Goal: Task Accomplishment & Management: Use online tool/utility

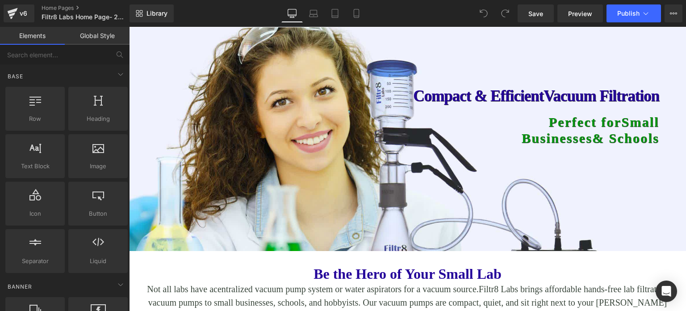
scroll to position [89, 0]
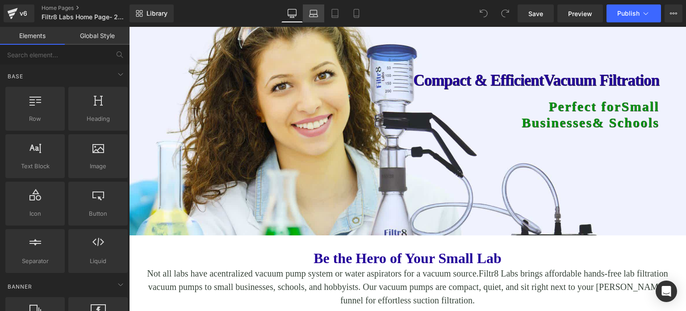
click at [318, 14] on icon at bounding box center [313, 13] width 9 height 9
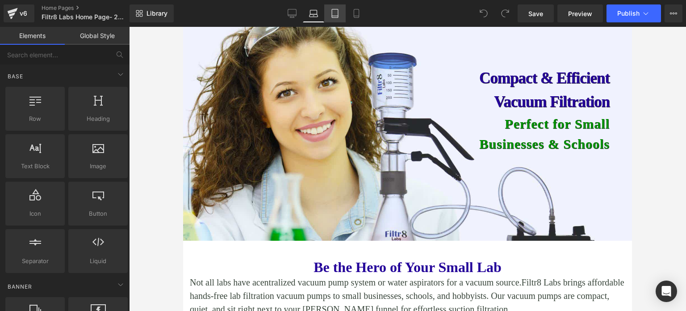
click at [334, 16] on icon at bounding box center [335, 16] width 6 height 0
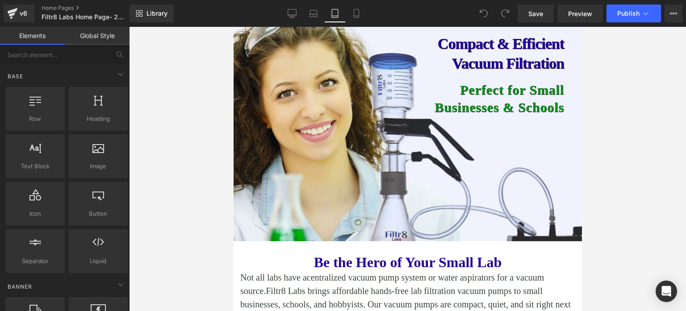
scroll to position [303, 0]
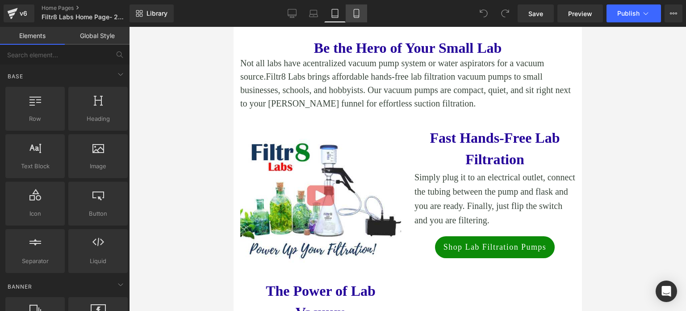
click at [355, 14] on icon at bounding box center [356, 13] width 9 height 9
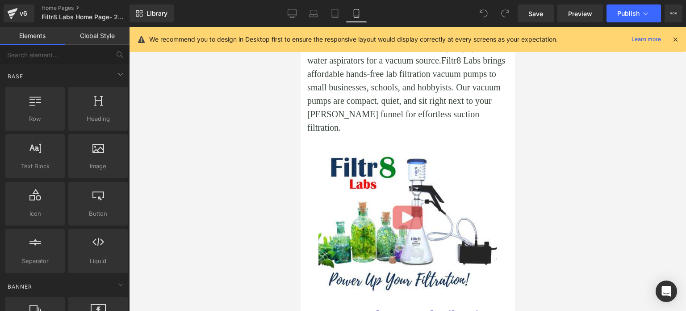
scroll to position [415, 0]
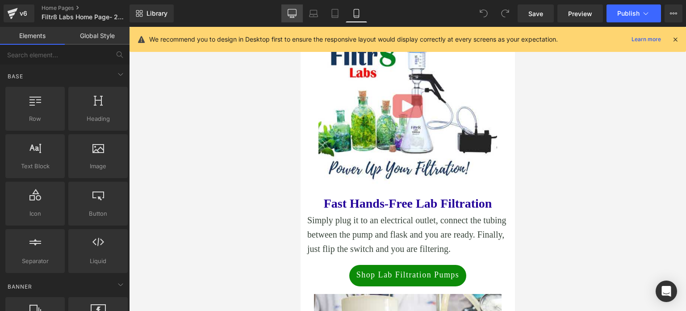
click at [292, 15] on icon at bounding box center [292, 15] width 8 height 0
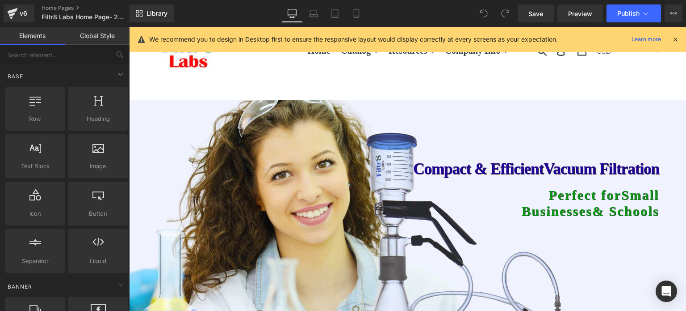
scroll to position [0, 0]
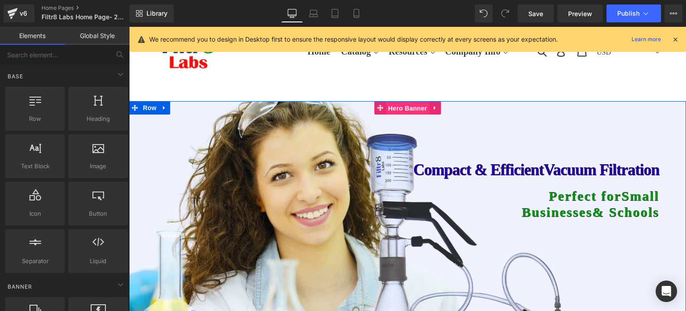
click at [404, 106] on span "Hero Banner" at bounding box center [407, 107] width 43 height 13
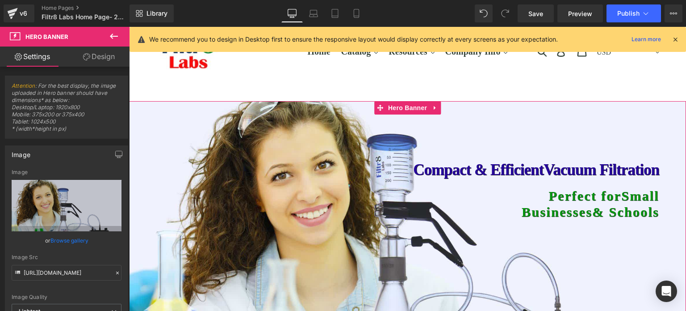
click at [91, 55] on link "Design" at bounding box center [99, 56] width 65 height 20
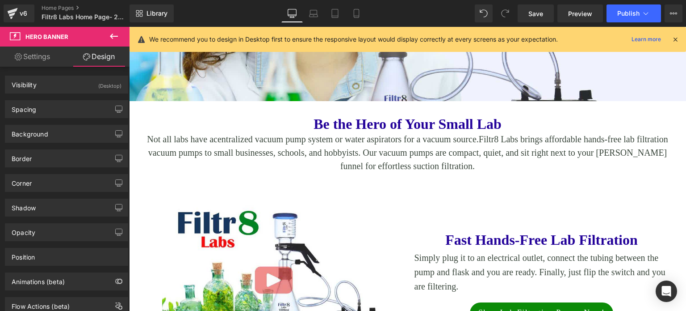
scroll to position [0, 0]
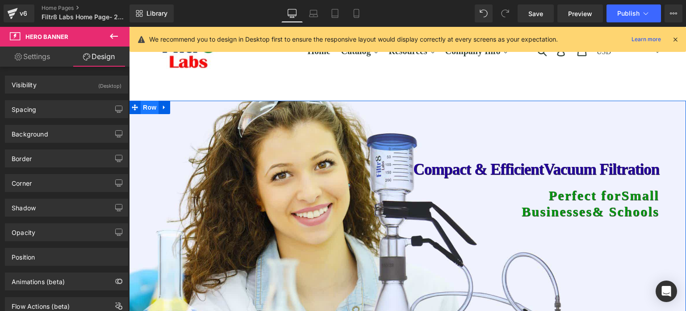
click at [141, 109] on span "Row" at bounding box center [150, 107] width 18 height 13
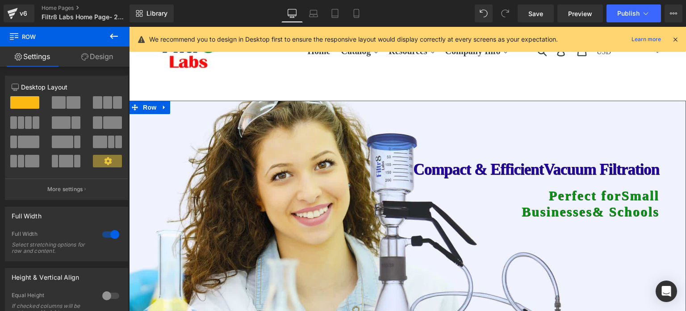
click at [93, 55] on link "Design" at bounding box center [97, 56] width 65 height 20
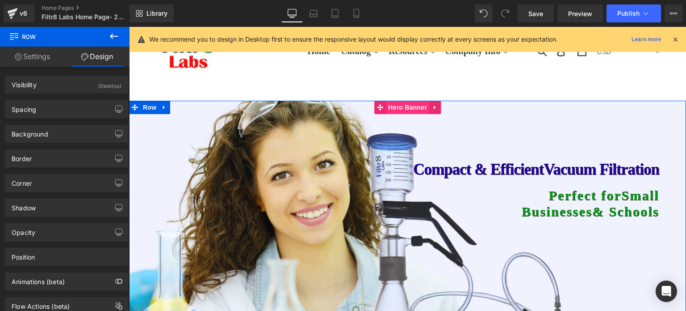
click at [411, 104] on span "Hero Banner" at bounding box center [407, 107] width 43 height 13
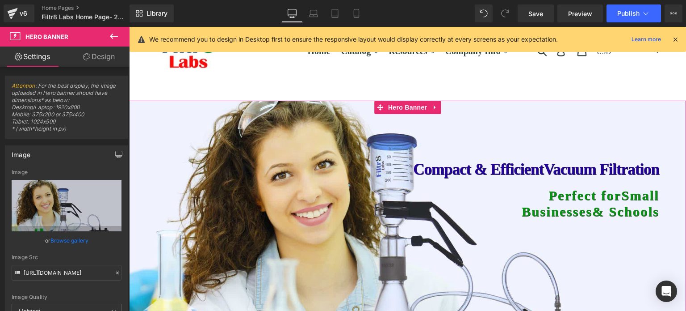
click at [102, 53] on link "Design" at bounding box center [99, 56] width 65 height 20
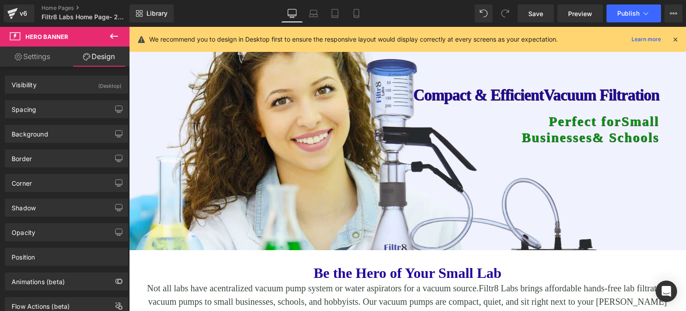
scroll to position [90, 0]
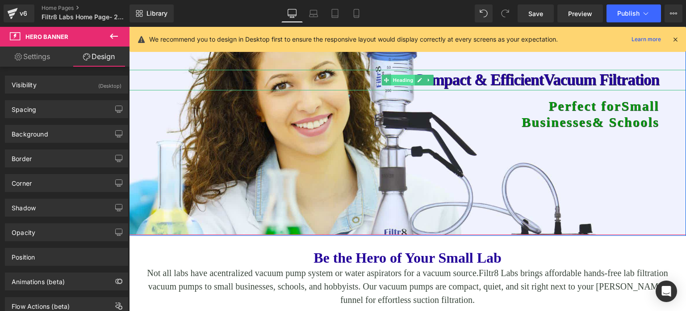
click at [396, 80] on span "Heading" at bounding box center [403, 80] width 24 height 11
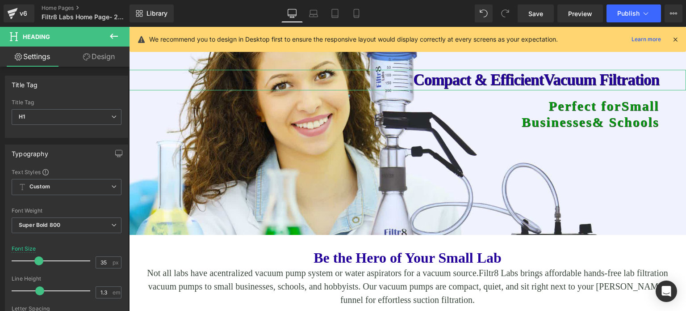
click at [106, 53] on link "Design" at bounding box center [99, 56] width 65 height 20
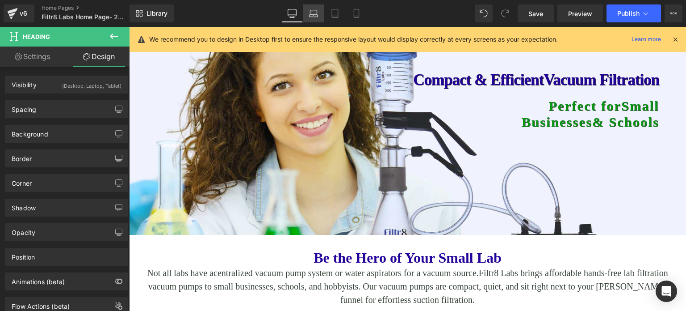
click at [316, 13] on icon at bounding box center [313, 13] width 9 height 9
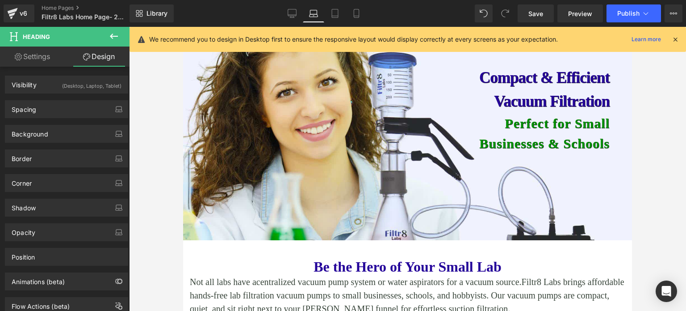
scroll to position [0, 0]
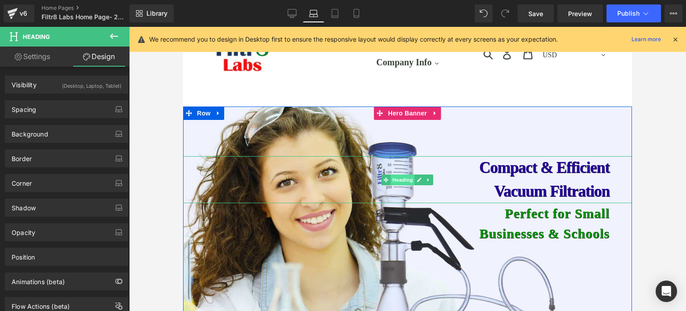
click at [403, 177] on span "Heading" at bounding box center [403, 179] width 24 height 11
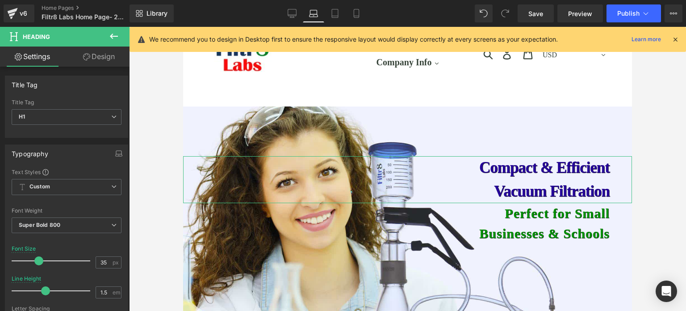
click at [113, 57] on link "Design" at bounding box center [99, 56] width 65 height 20
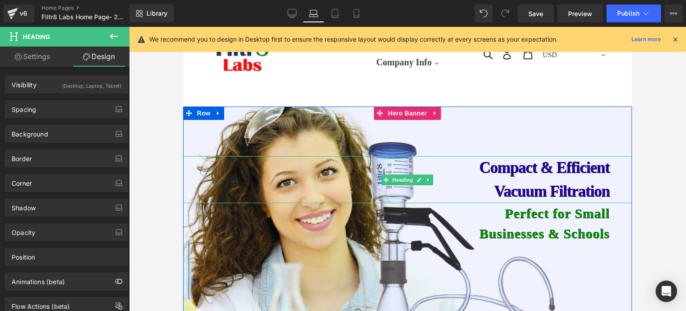
click at [427, 177] on icon at bounding box center [429, 179] width 5 height 5
click at [422, 178] on icon at bounding box center [424, 179] width 5 height 5
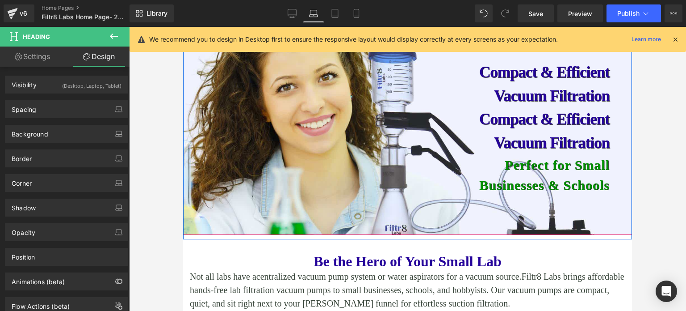
scroll to position [50, 0]
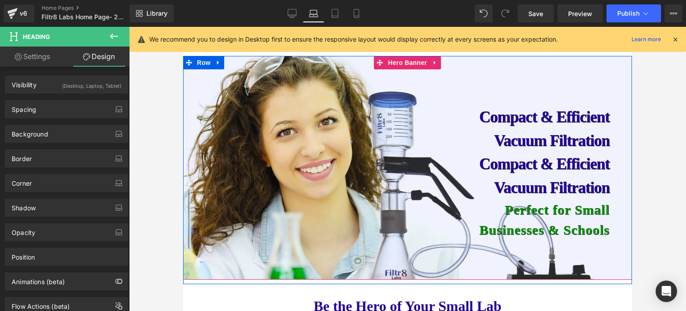
click at [481, 160] on h1 "Compact & Efficient" at bounding box center [396, 164] width 427 height 24
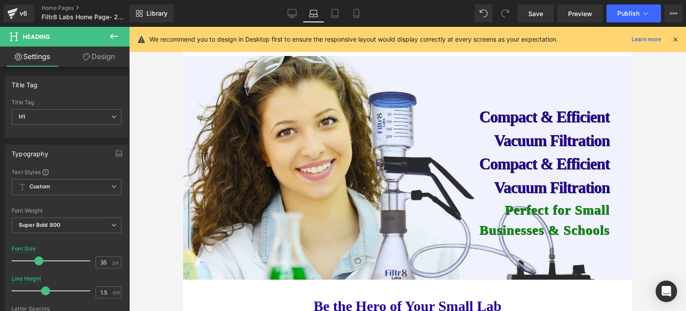
click at [106, 50] on link "Design" at bounding box center [99, 56] width 65 height 20
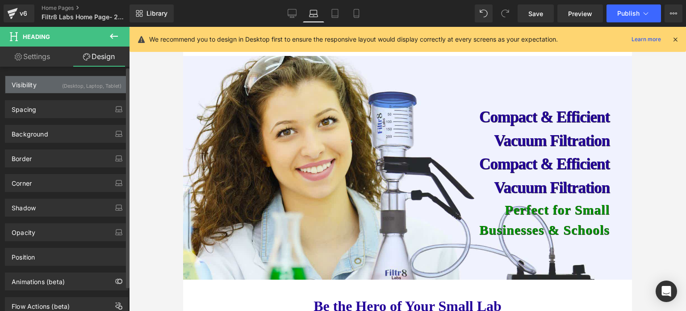
click at [105, 84] on div "(Desktop, Laptop, Tablet)" at bounding box center [91, 83] width 59 height 15
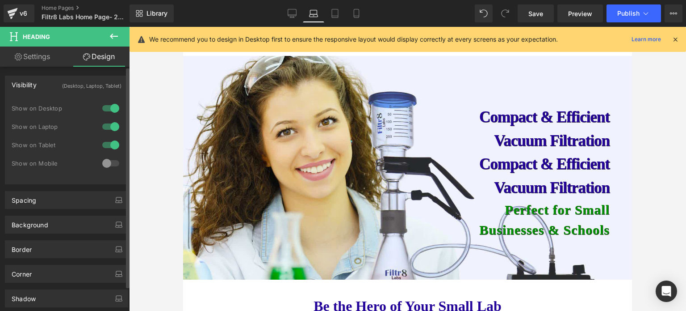
click at [112, 107] on div at bounding box center [110, 108] width 21 height 14
click at [71, 92] on div "Visibility (Laptop, Tablet)" at bounding box center [66, 84] width 122 height 17
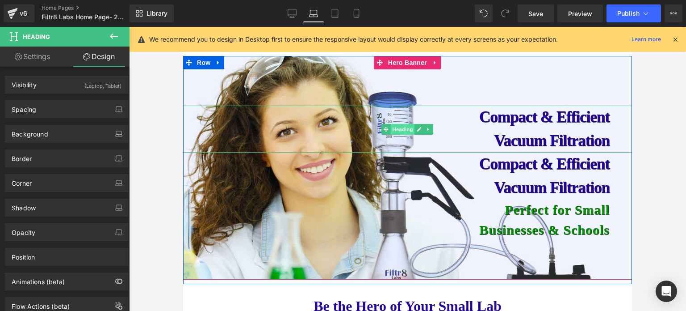
click at [392, 127] on span "Heading" at bounding box center [403, 129] width 24 height 11
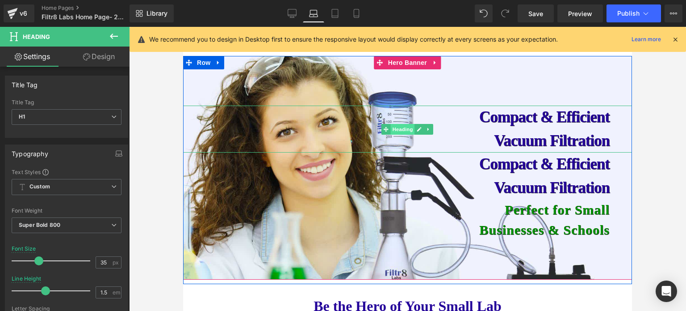
click at [395, 126] on span "Heading" at bounding box center [403, 129] width 24 height 11
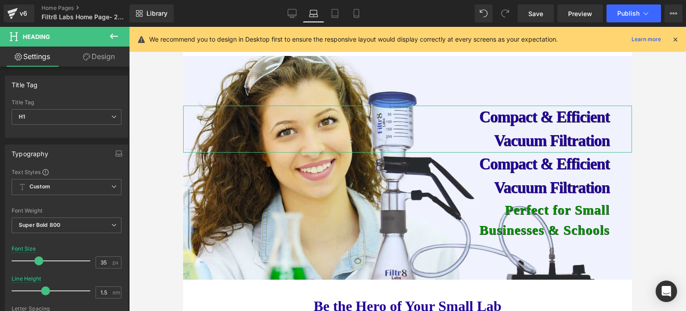
click at [107, 57] on link "Design" at bounding box center [99, 56] width 65 height 20
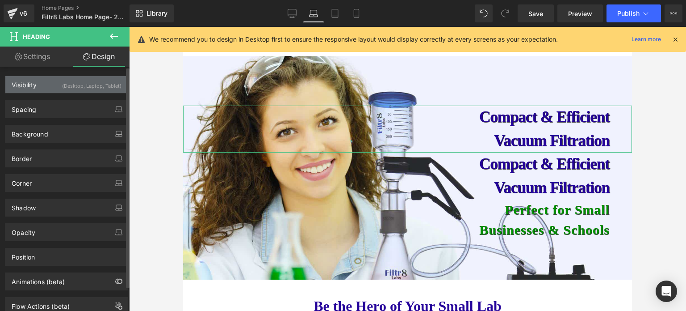
click at [85, 88] on div "(Desktop, Laptop, Tablet)" at bounding box center [91, 83] width 59 height 15
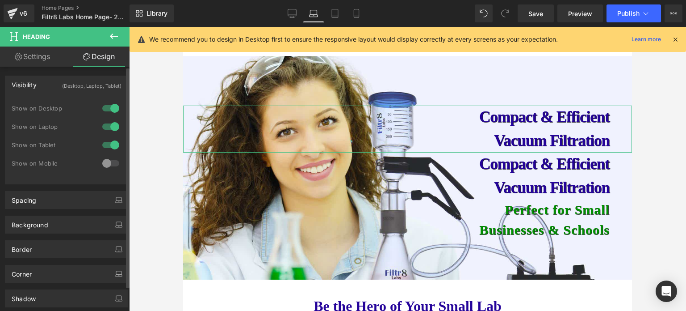
click at [113, 127] on div at bounding box center [110, 126] width 21 height 14
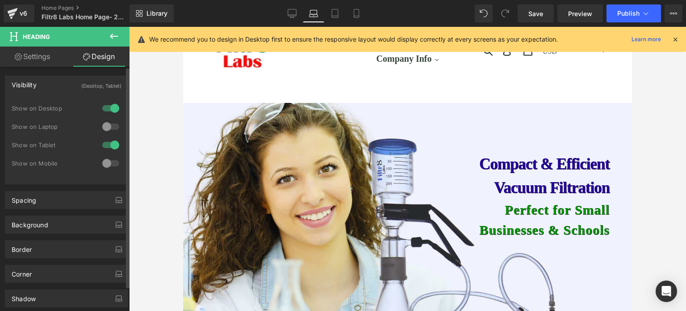
click at [111, 143] on div at bounding box center [110, 145] width 21 height 14
click at [292, 12] on icon at bounding box center [292, 13] width 9 height 9
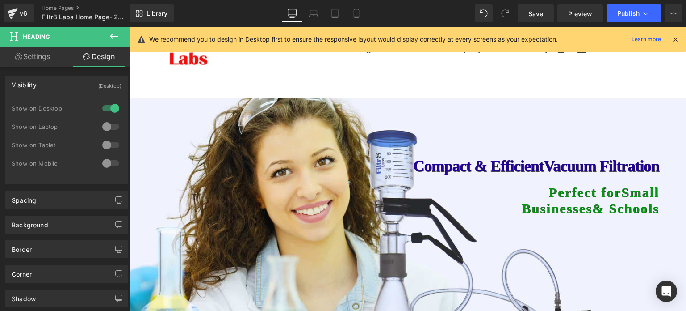
scroll to position [0, 0]
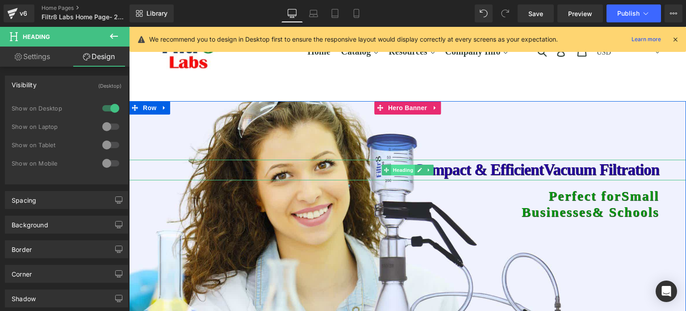
click at [403, 166] on span "Heading" at bounding box center [403, 169] width 24 height 11
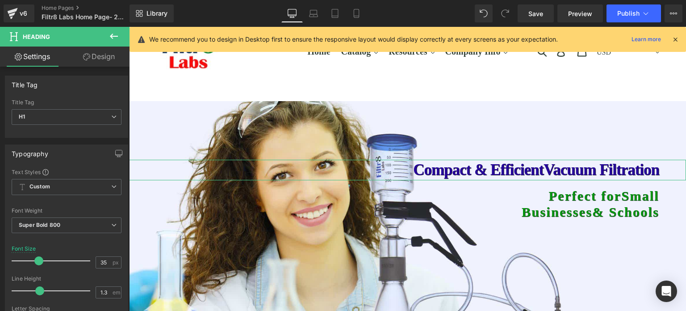
click at [107, 56] on link "Design" at bounding box center [99, 56] width 65 height 20
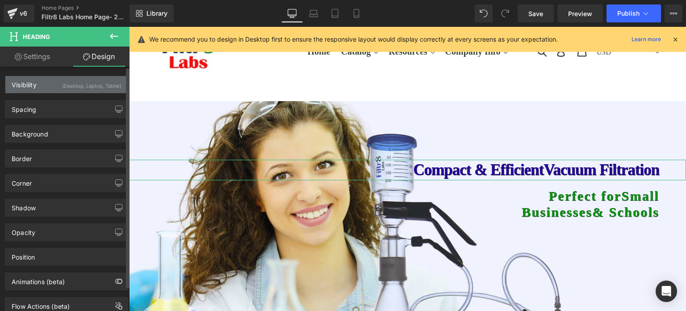
click at [78, 82] on div "(Desktop, Laptop, Tablet)" at bounding box center [91, 83] width 59 height 15
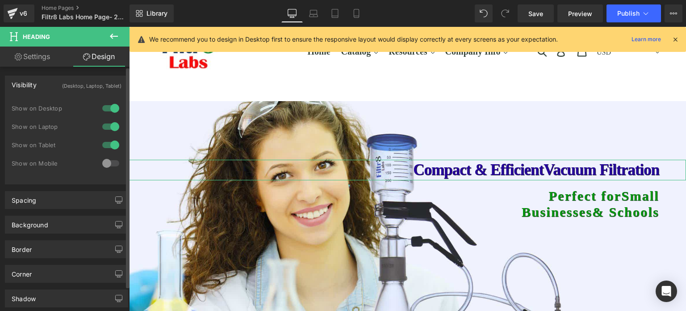
click at [109, 104] on div at bounding box center [110, 108] width 21 height 14
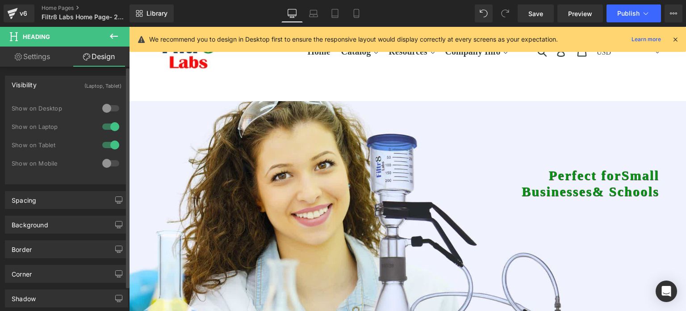
click at [102, 106] on div at bounding box center [110, 108] width 21 height 14
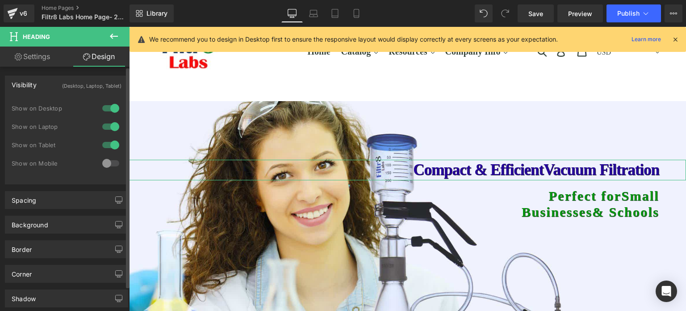
click at [111, 126] on div at bounding box center [110, 126] width 21 height 14
click at [110, 143] on div at bounding box center [110, 145] width 21 height 14
click at [311, 14] on icon at bounding box center [313, 13] width 9 height 9
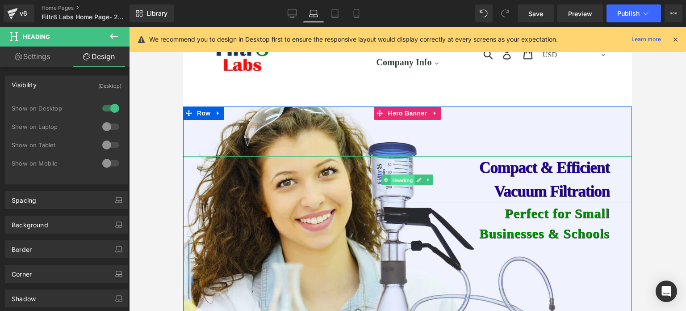
click at [404, 181] on span "Heading" at bounding box center [403, 179] width 24 height 11
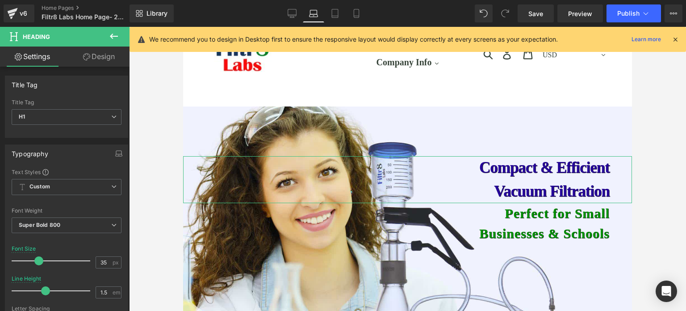
click at [107, 60] on link "Design" at bounding box center [99, 56] width 65 height 20
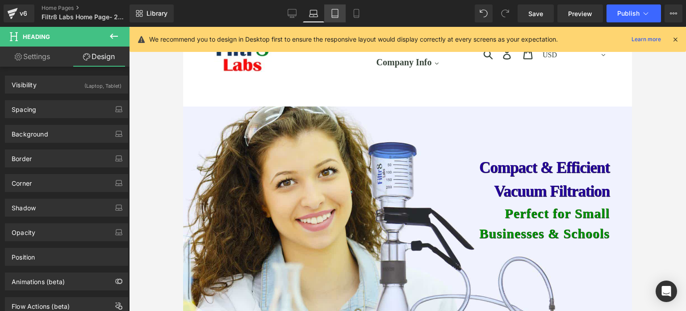
click at [333, 11] on icon at bounding box center [335, 13] width 9 height 9
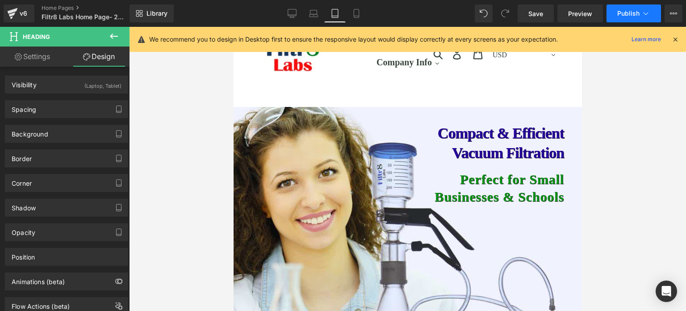
click at [629, 11] on span "Publish" at bounding box center [628, 13] width 22 height 7
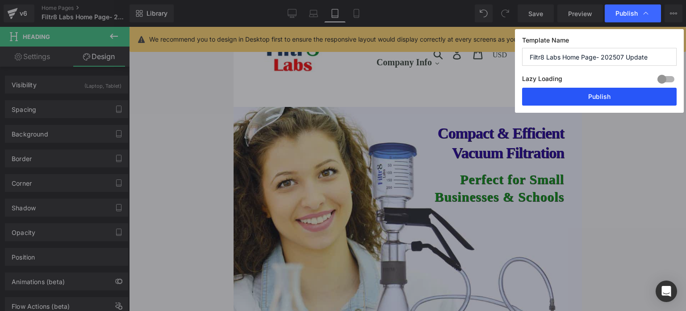
click at [609, 99] on button "Publish" at bounding box center [599, 97] width 155 height 18
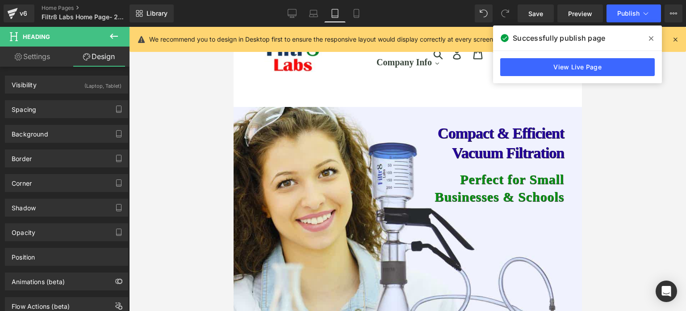
click at [334, 14] on icon at bounding box center [335, 13] width 9 height 9
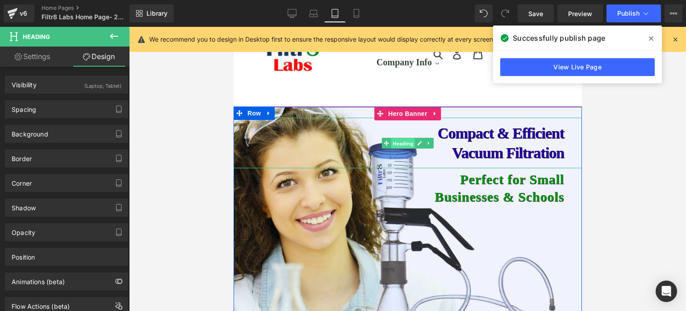
click at [391, 141] on span "Heading" at bounding box center [403, 143] width 24 height 11
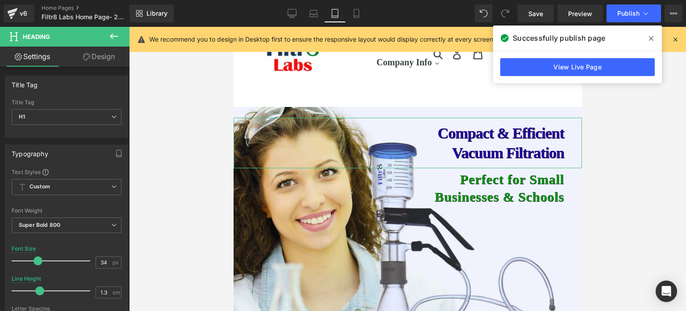
click at [106, 58] on link "Design" at bounding box center [99, 56] width 65 height 20
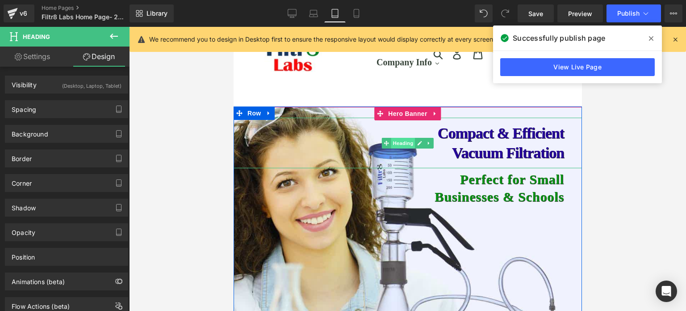
click at [403, 142] on span "Heading" at bounding box center [403, 143] width 24 height 11
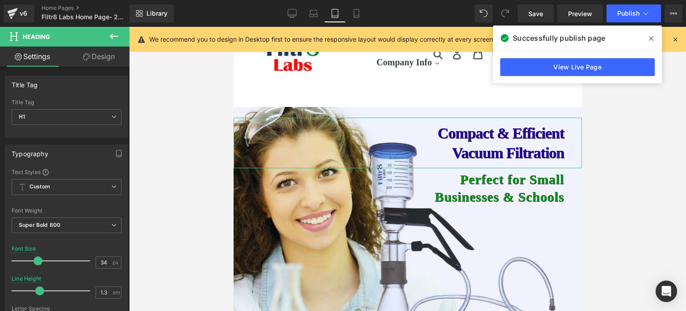
click at [99, 57] on link "Design" at bounding box center [99, 56] width 65 height 20
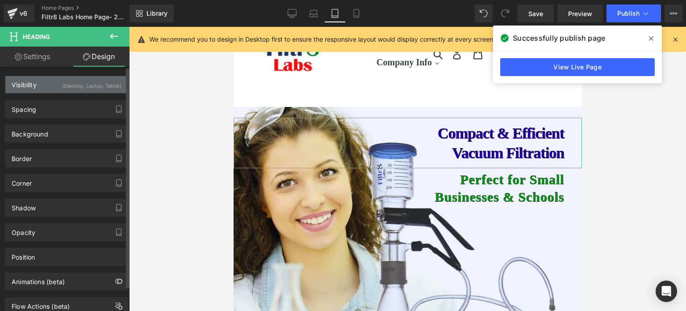
click at [72, 84] on div "(Desktop, Laptop, Tablet)" at bounding box center [91, 83] width 59 height 15
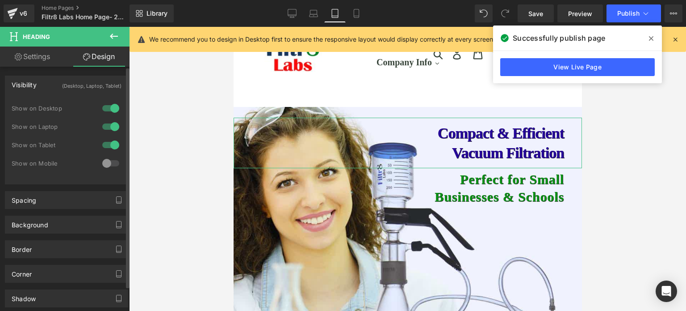
click at [109, 109] on div at bounding box center [110, 108] width 21 height 14
click at [109, 126] on div at bounding box center [110, 126] width 21 height 14
click at [315, 15] on icon at bounding box center [313, 13] width 9 height 9
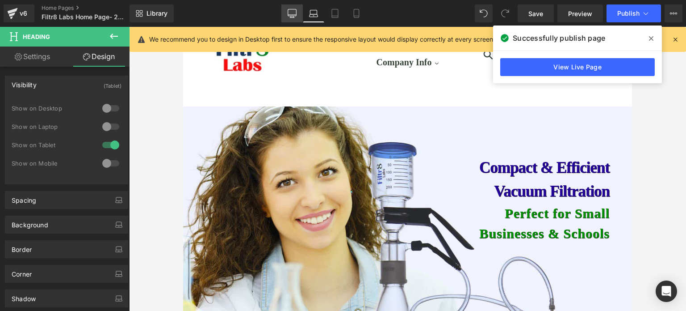
click at [295, 15] on icon at bounding box center [292, 15] width 8 height 0
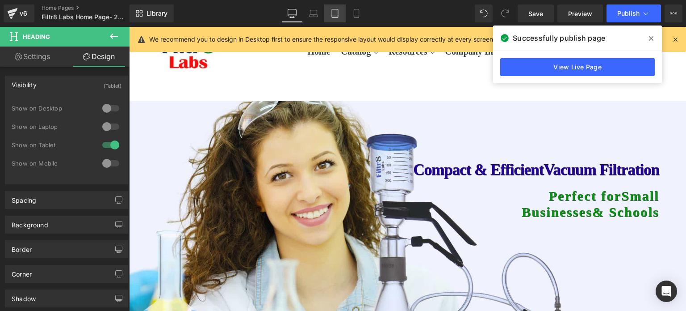
click at [333, 15] on icon at bounding box center [335, 13] width 9 height 9
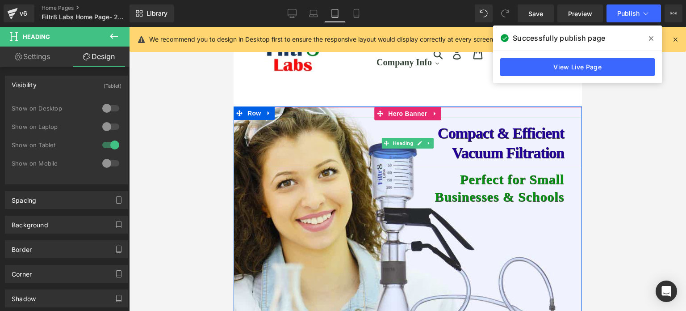
click at [490, 151] on h1 "Vacuum Filtration" at bounding box center [398, 153] width 331 height 20
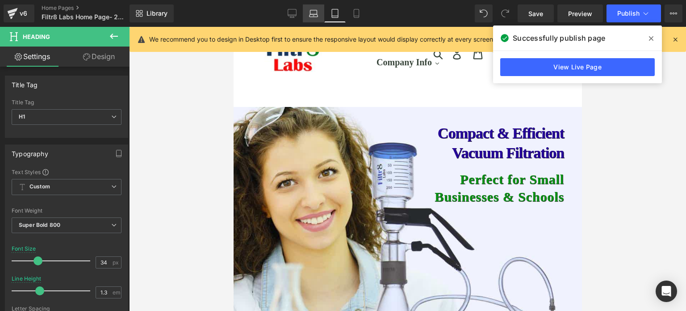
click at [313, 11] on icon at bounding box center [313, 13] width 9 height 9
type input "43"
type input "1.5"
type input "100"
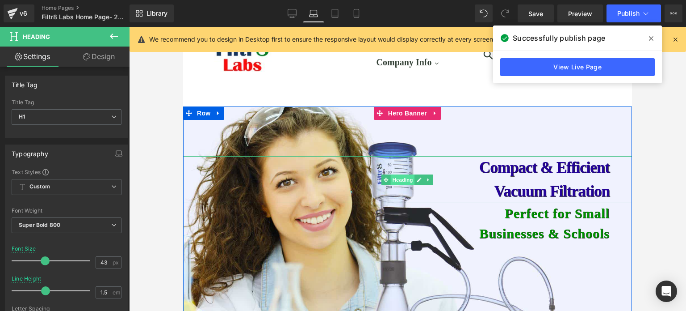
click at [401, 176] on span "Heading" at bounding box center [403, 179] width 24 height 11
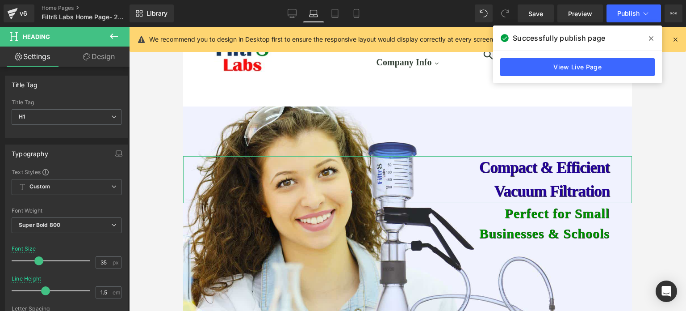
click at [102, 55] on link "Design" at bounding box center [99, 56] width 65 height 20
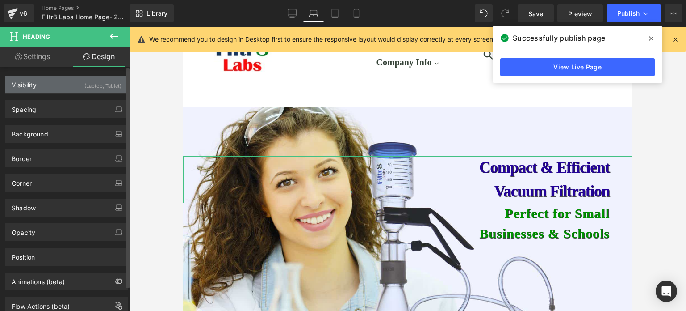
click at [98, 84] on div "(Laptop, Tablet)" at bounding box center [102, 83] width 37 height 15
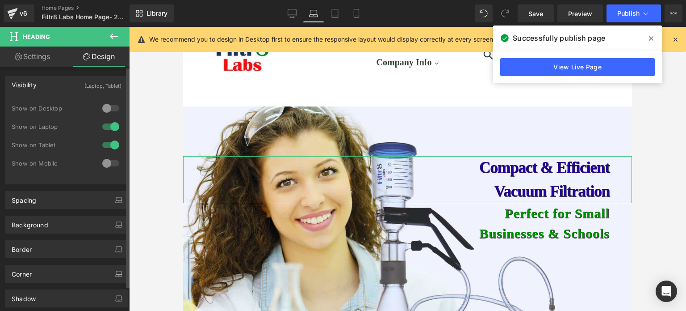
click at [112, 143] on div at bounding box center [110, 145] width 21 height 14
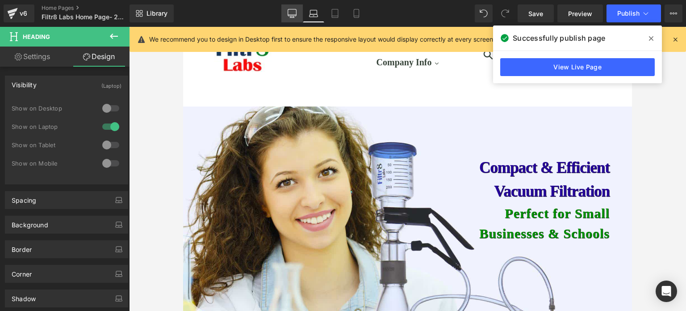
click at [292, 11] on icon at bounding box center [292, 13] width 9 height 9
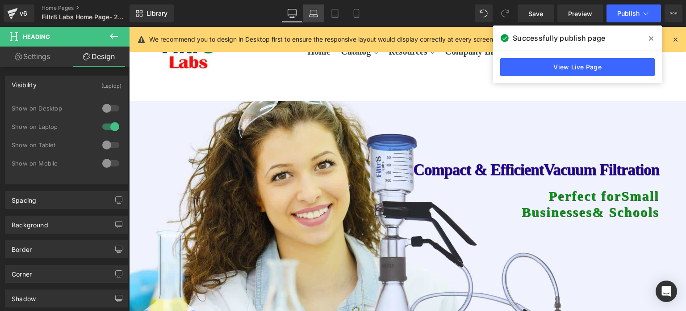
click at [312, 14] on icon at bounding box center [313, 13] width 9 height 9
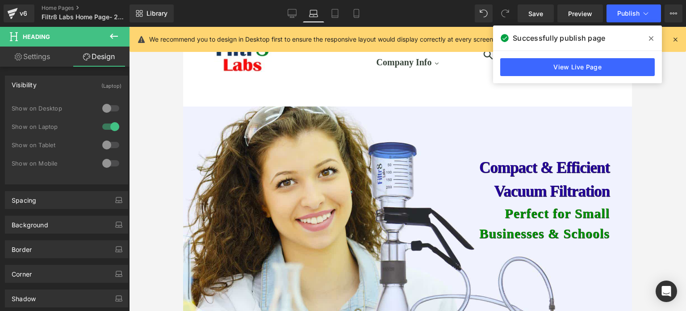
scroll to position [33, 0]
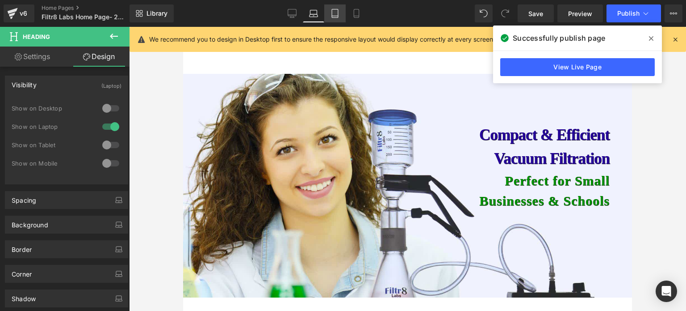
click at [332, 13] on icon at bounding box center [335, 13] width 9 height 9
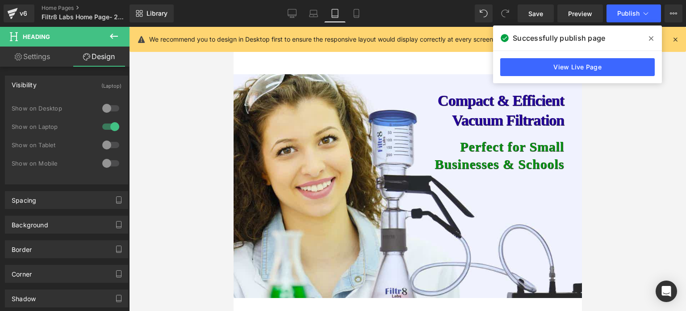
scroll to position [0, 0]
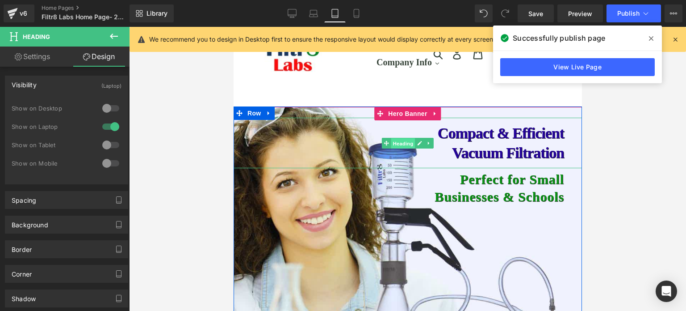
click at [399, 138] on span "Heading" at bounding box center [403, 143] width 24 height 11
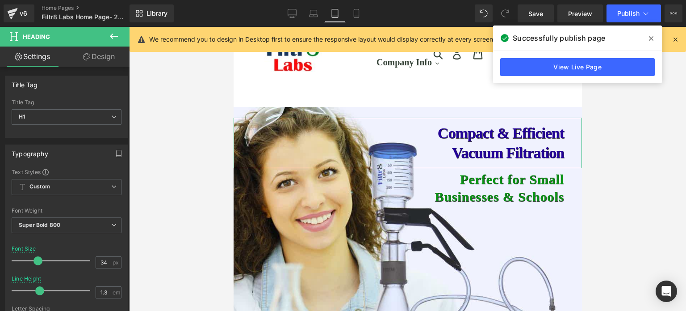
click at [96, 55] on link "Design" at bounding box center [99, 56] width 65 height 20
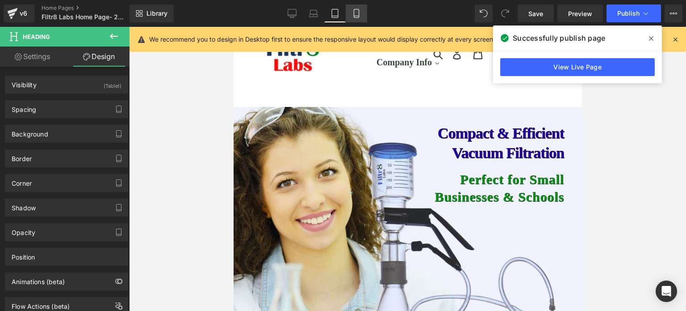
click at [356, 13] on icon at bounding box center [356, 13] width 9 height 9
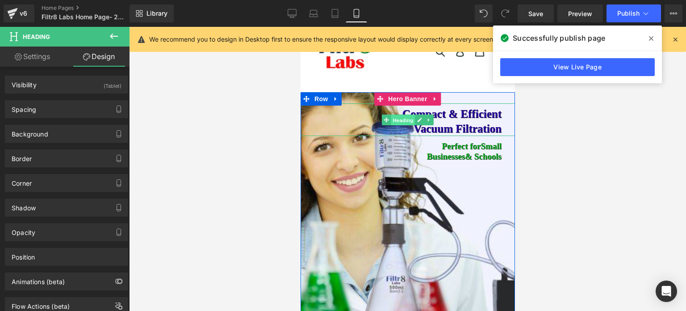
click at [401, 119] on span "Heading" at bounding box center [403, 119] width 24 height 11
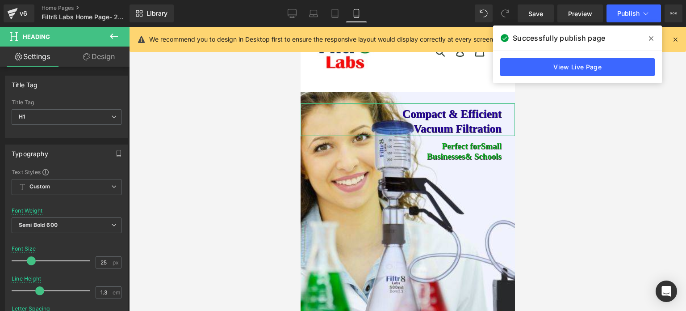
click at [101, 55] on link "Design" at bounding box center [99, 56] width 65 height 20
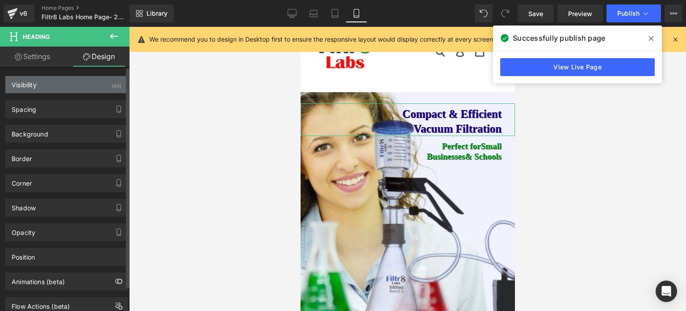
click at [75, 85] on div "Visibility (All)" at bounding box center [66, 84] width 122 height 17
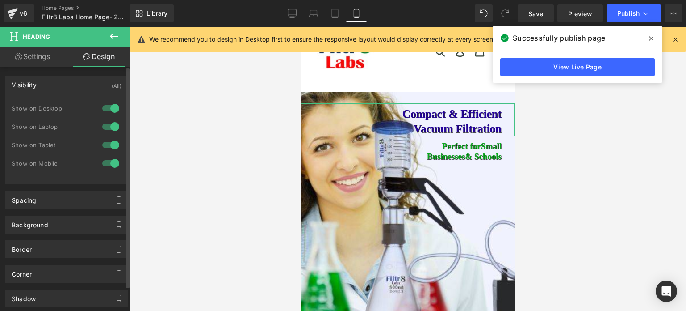
click at [109, 109] on div at bounding box center [110, 108] width 21 height 14
click at [110, 122] on div at bounding box center [110, 126] width 21 height 14
click at [111, 146] on div at bounding box center [110, 145] width 21 height 14
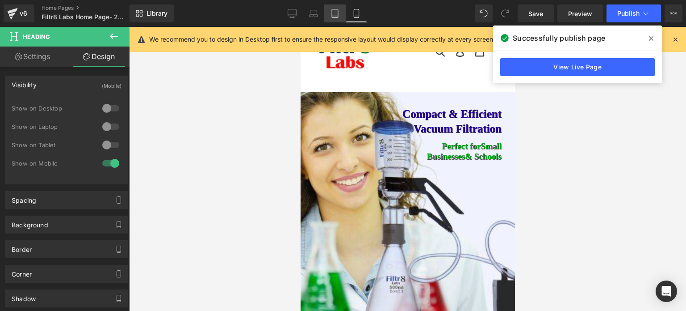
click at [336, 12] on icon at bounding box center [335, 13] width 9 height 9
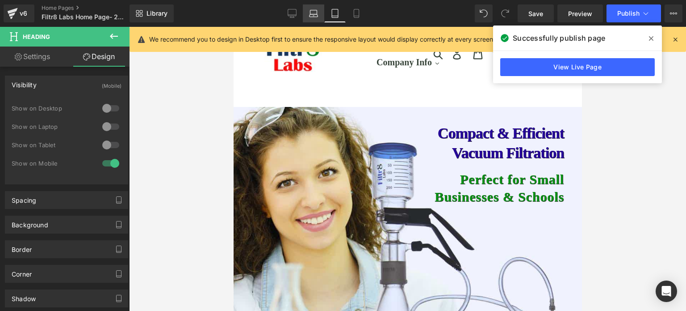
click at [316, 10] on icon at bounding box center [314, 12] width 7 height 4
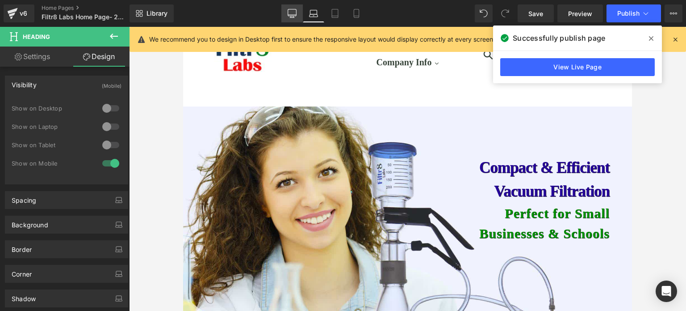
click at [293, 10] on icon at bounding box center [292, 13] width 9 height 9
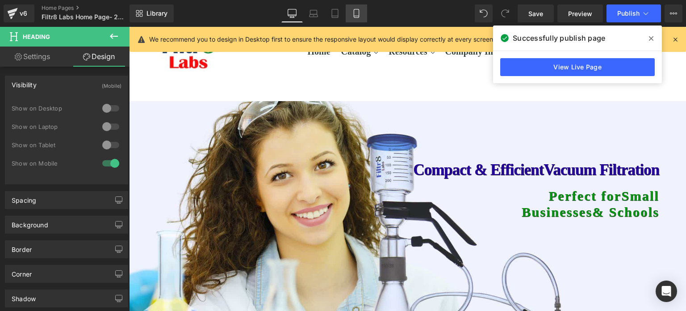
click at [351, 13] on link "Mobile" at bounding box center [356, 13] width 21 height 18
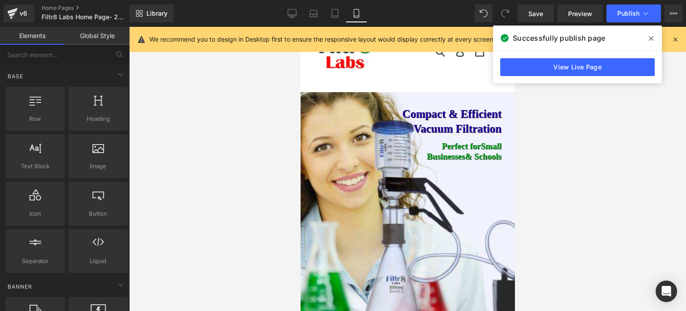
click at [565, 159] on div at bounding box center [407, 169] width 557 height 284
click at [655, 35] on span at bounding box center [651, 38] width 14 height 14
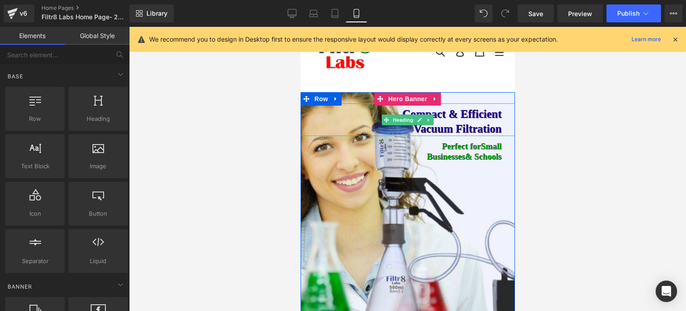
drag, startPoint x: 405, startPoint y: 122, endPoint x: 340, endPoint y: 95, distance: 70.3
click at [405, 122] on span "Heading" at bounding box center [403, 119] width 24 height 11
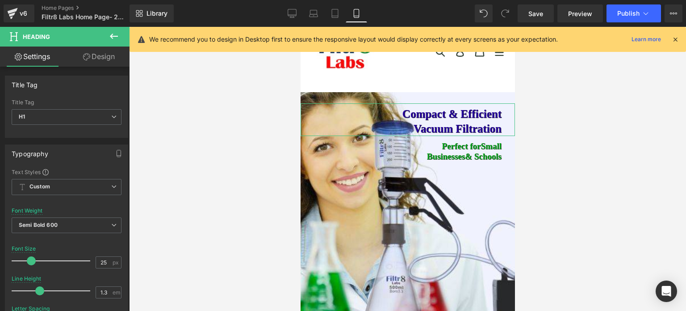
click at [101, 55] on link "Design" at bounding box center [99, 56] width 65 height 20
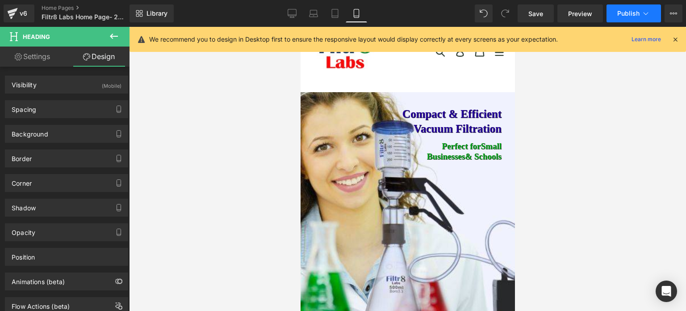
click at [628, 17] on span "Publish" at bounding box center [628, 13] width 22 height 7
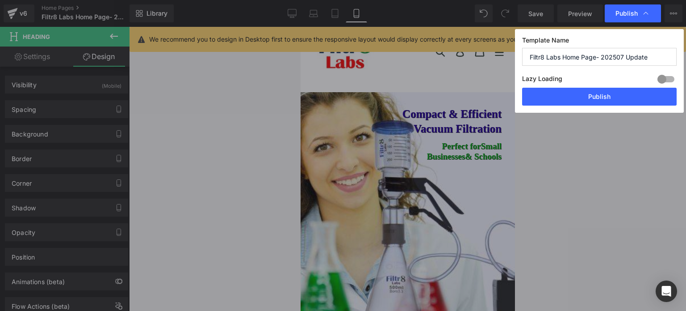
click at [603, 94] on button "Publish" at bounding box center [599, 97] width 155 height 18
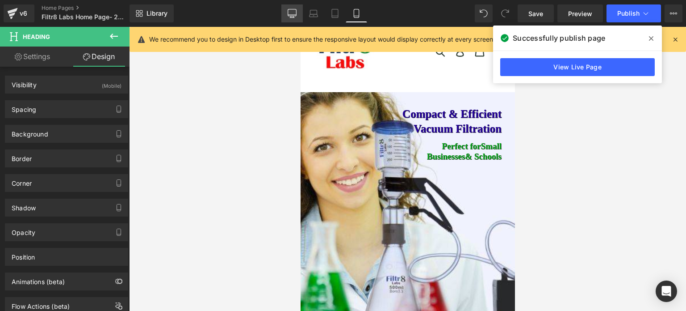
click at [290, 14] on icon at bounding box center [292, 13] width 9 height 9
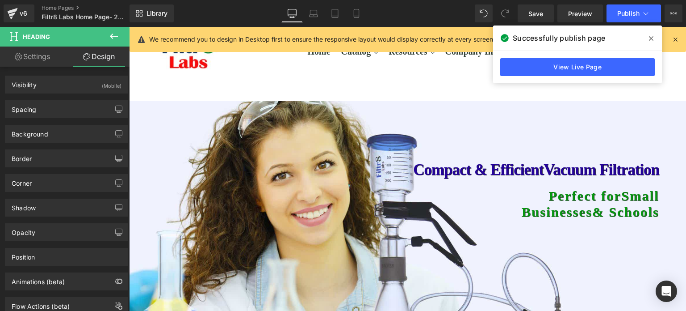
click at [651, 34] on span at bounding box center [651, 38] width 14 height 14
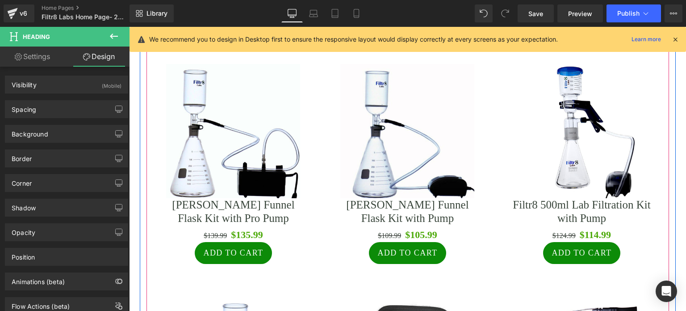
scroll to position [912, 0]
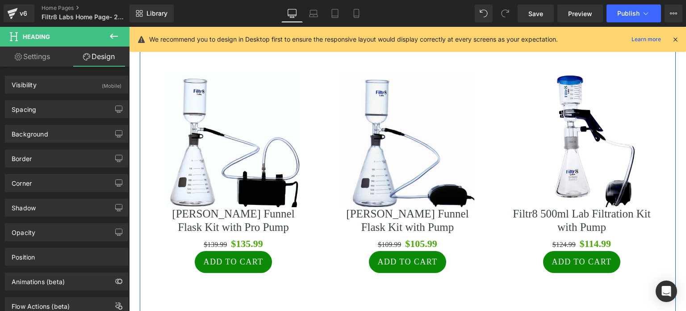
click at [157, 43] on span "Row" at bounding box center [160, 36] width 18 height 13
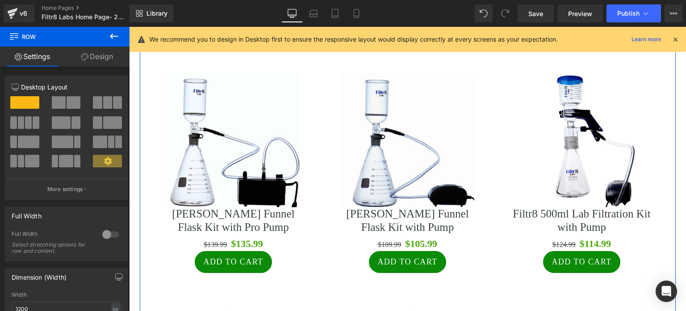
click at [93, 62] on link "Design" at bounding box center [97, 56] width 65 height 20
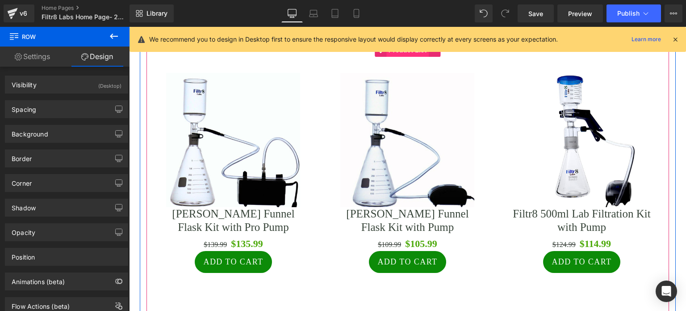
click at [400, 57] on span "Product List" at bounding box center [407, 49] width 42 height 13
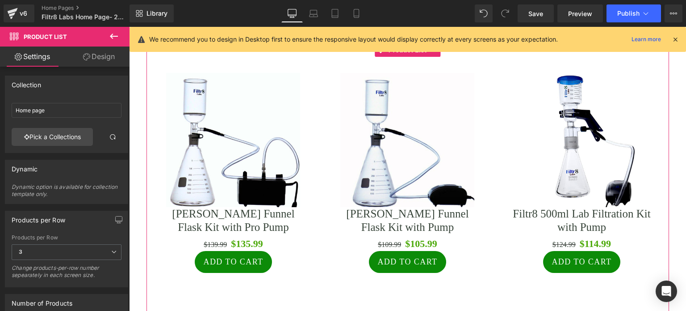
click at [105, 56] on link "Design" at bounding box center [99, 56] width 65 height 20
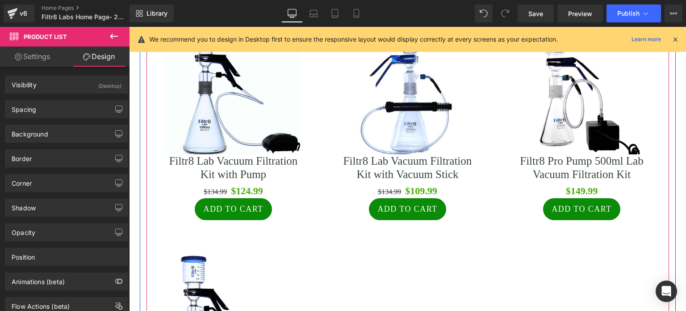
scroll to position [1448, 0]
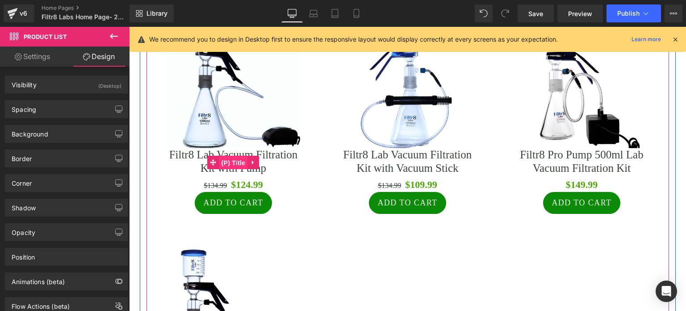
click at [225, 169] on span "(P) Title" at bounding box center [233, 162] width 29 height 13
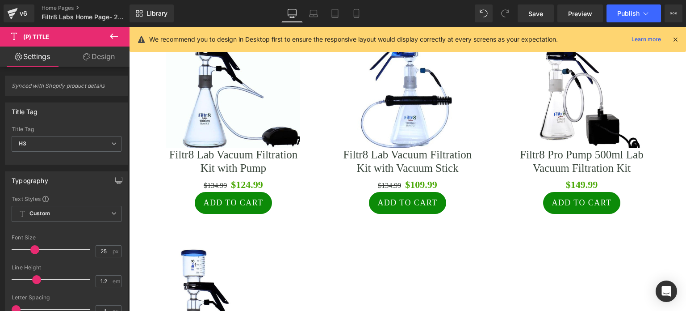
click at [105, 55] on link "Design" at bounding box center [99, 56] width 65 height 20
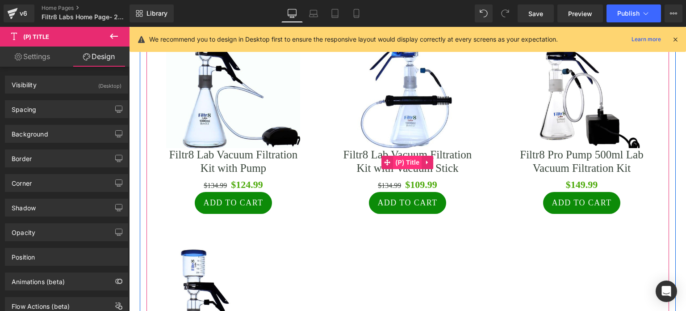
click at [412, 169] on span "(P) Title" at bounding box center [408, 161] width 29 height 13
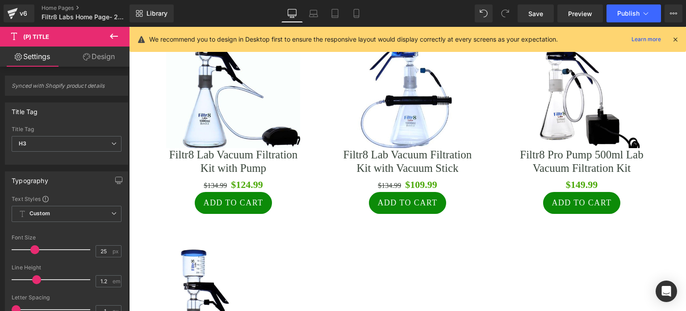
click at [97, 55] on link "Design" at bounding box center [99, 56] width 65 height 20
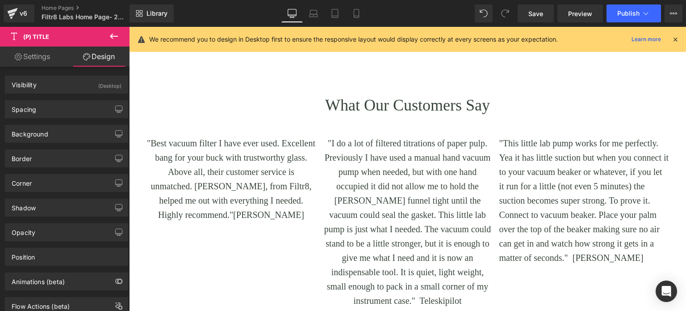
scroll to position [1850, 0]
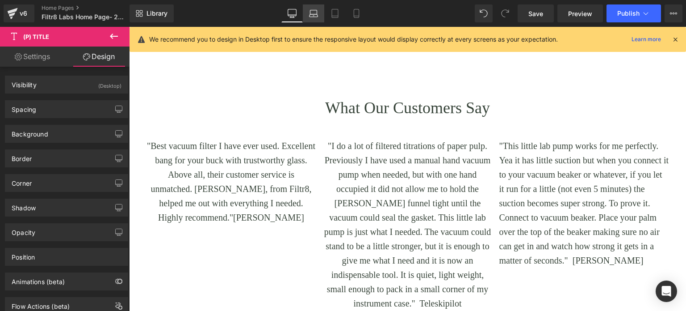
click at [313, 18] on link "Laptop" at bounding box center [313, 13] width 21 height 18
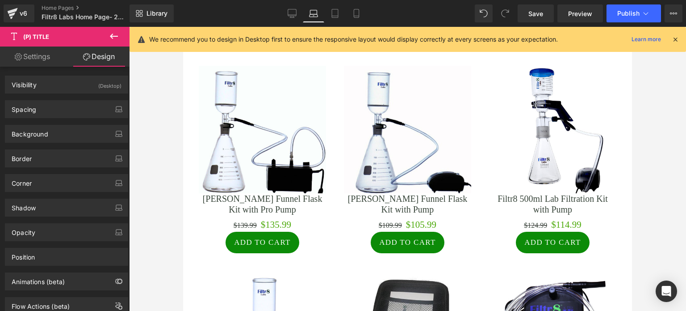
scroll to position [938, 0]
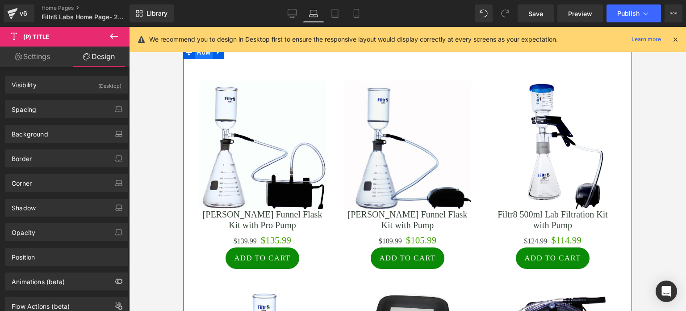
click at [203, 59] on span "Row" at bounding box center [204, 52] width 18 height 13
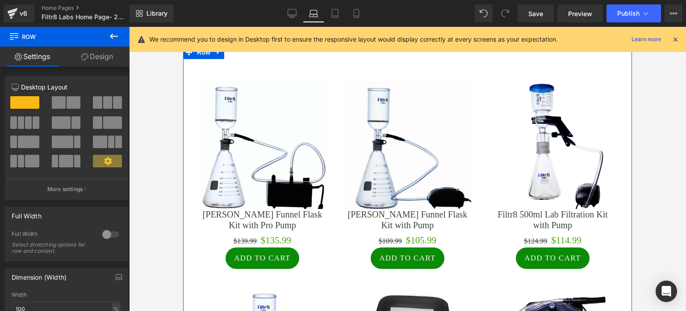
click at [110, 50] on link "Design" at bounding box center [97, 56] width 65 height 20
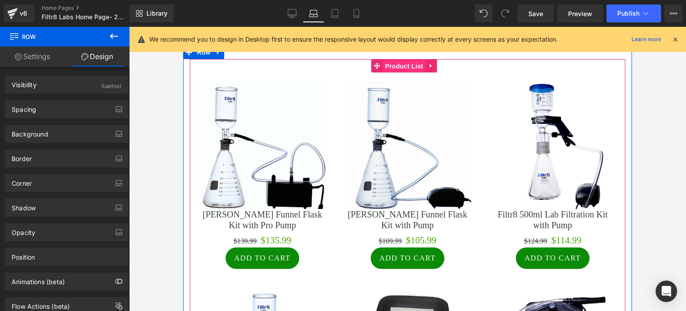
click at [397, 73] on span "Product List" at bounding box center [404, 65] width 42 height 13
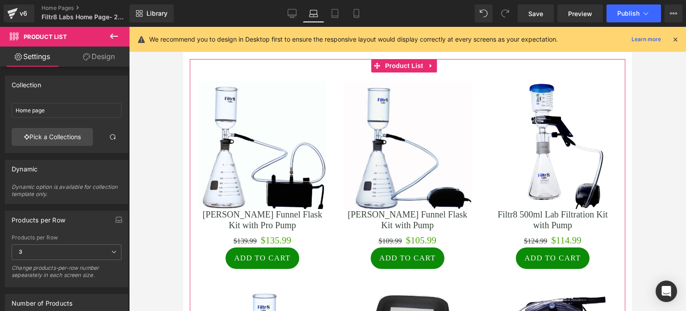
click at [96, 56] on link "Design" at bounding box center [99, 56] width 65 height 20
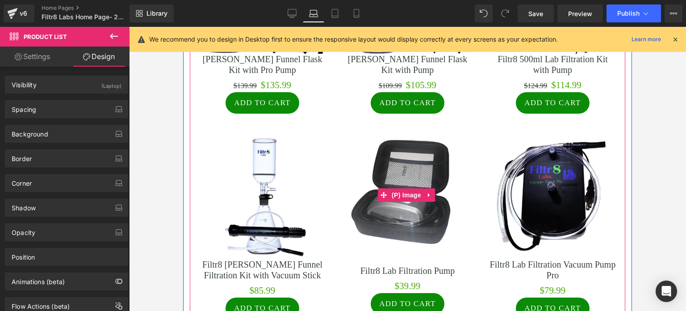
scroll to position [1072, 0]
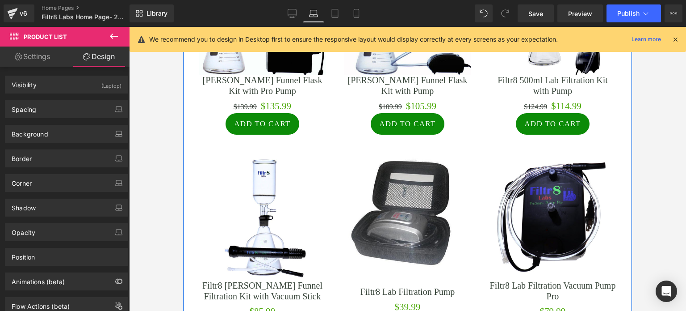
click at [544, 17] on span "(P) Image" at bounding box center [552, 10] width 34 height 13
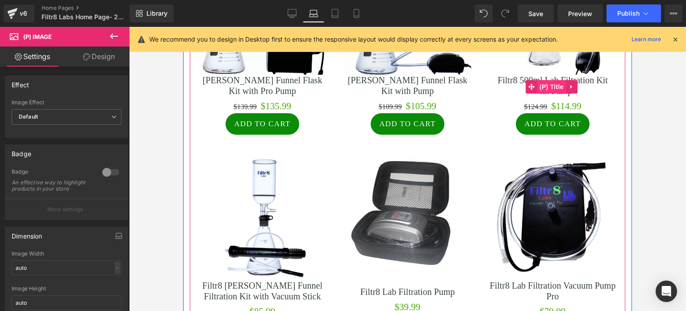
click at [551, 93] on span "(P) Title" at bounding box center [551, 86] width 29 height 13
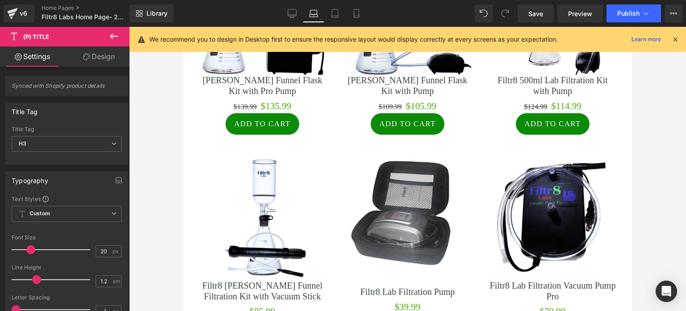
click at [111, 61] on link "Design" at bounding box center [99, 56] width 65 height 20
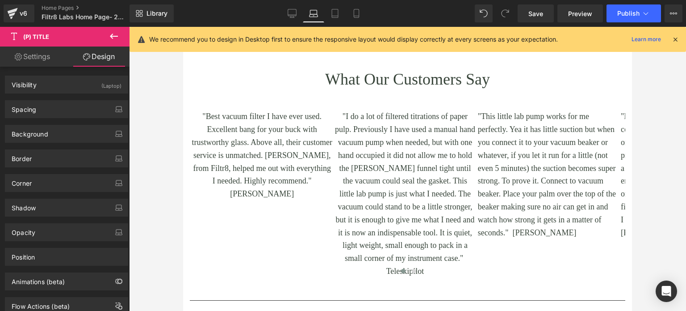
scroll to position [1383, 0]
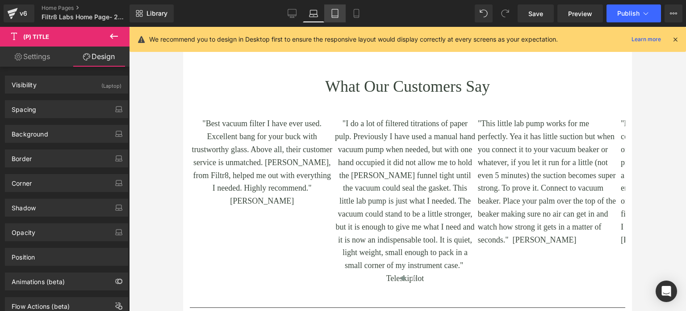
click at [332, 16] on icon at bounding box center [335, 13] width 9 height 9
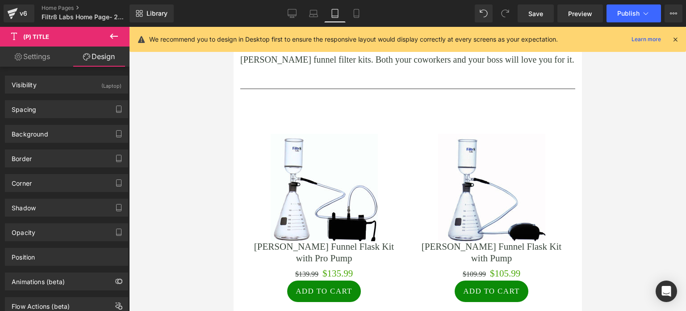
scroll to position [1028, 0]
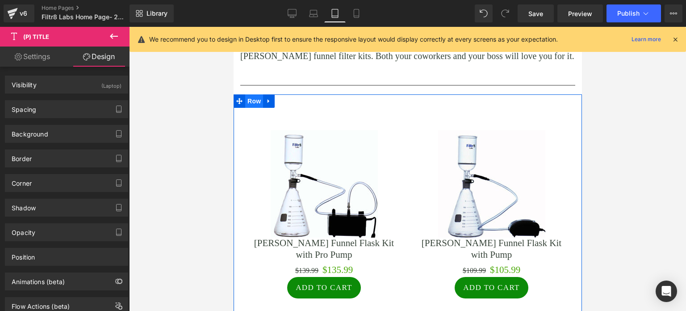
click at [255, 108] on span "Row" at bounding box center [254, 100] width 18 height 13
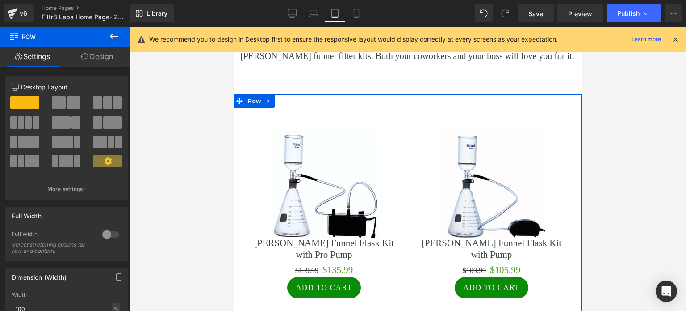
click at [93, 57] on link "Design" at bounding box center [97, 56] width 65 height 20
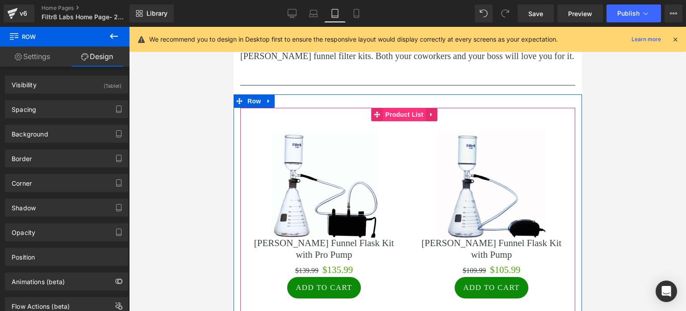
click at [396, 121] on span "Product List" at bounding box center [404, 114] width 42 height 13
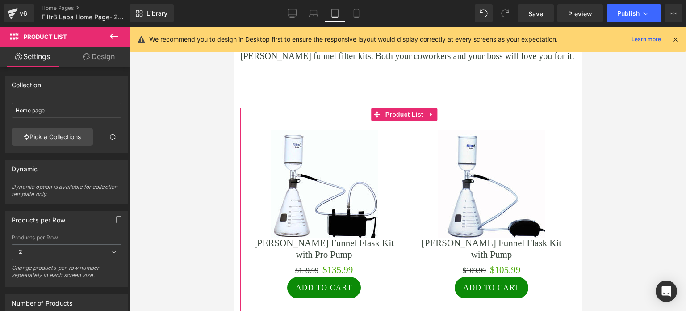
click at [102, 56] on link "Design" at bounding box center [99, 56] width 65 height 20
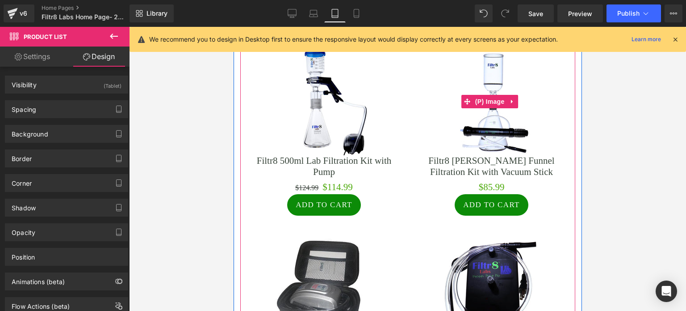
scroll to position [1206, 0]
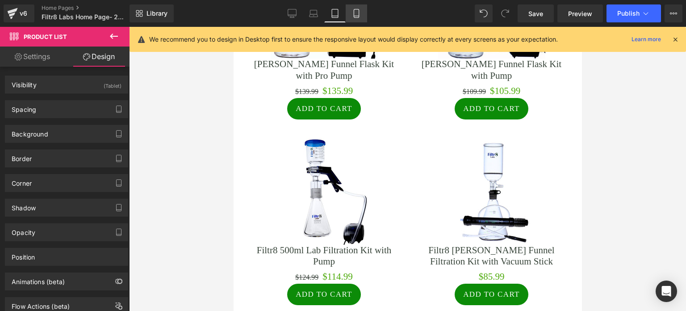
click at [362, 12] on link "Mobile" at bounding box center [356, 13] width 21 height 18
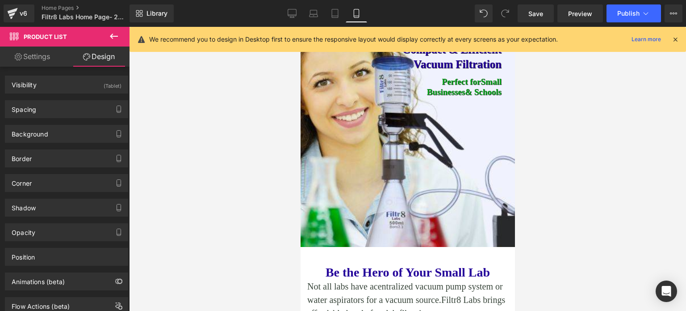
scroll to position [0, 0]
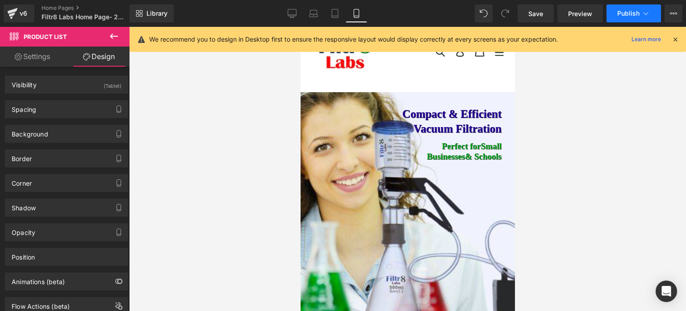
click at [622, 13] on span "Publish" at bounding box center [628, 13] width 22 height 7
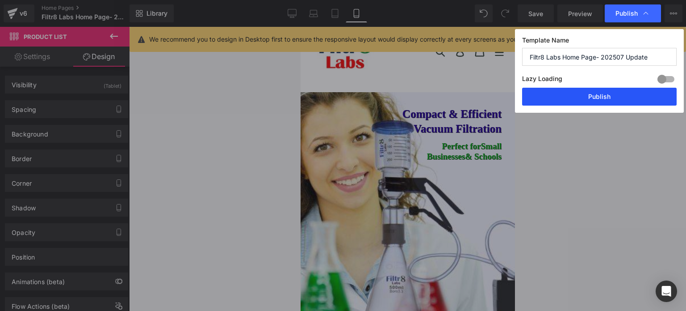
click at [603, 97] on button "Publish" at bounding box center [599, 97] width 155 height 18
